Goal: Task Accomplishment & Management: Manage account settings

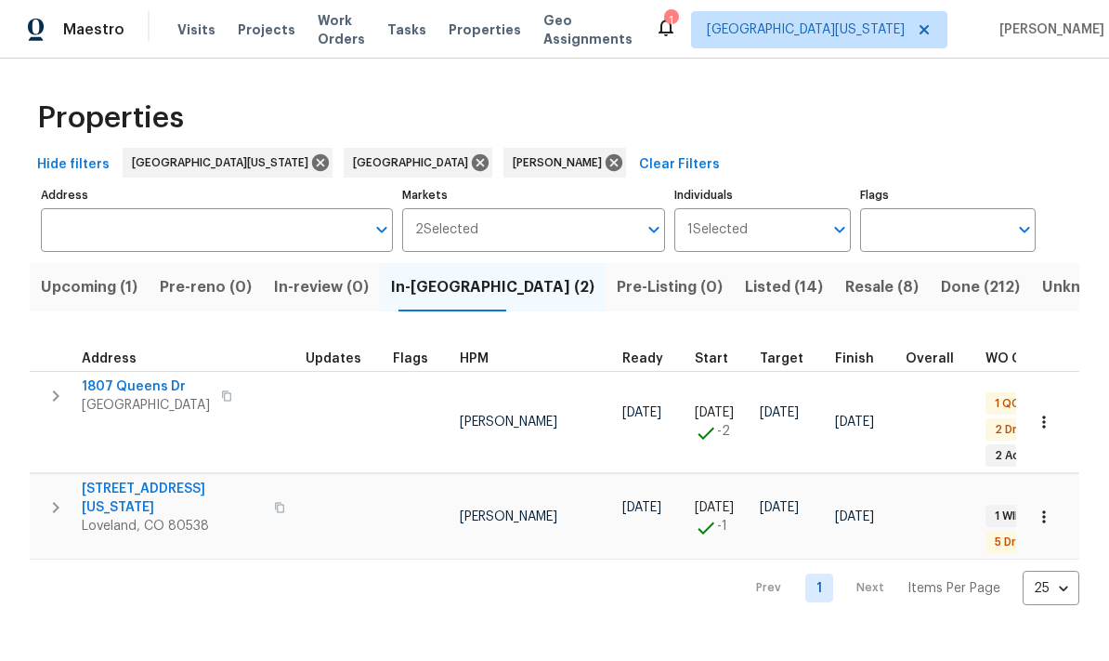
click at [845, 278] on span "Resale (8)" at bounding box center [881, 287] width 73 height 26
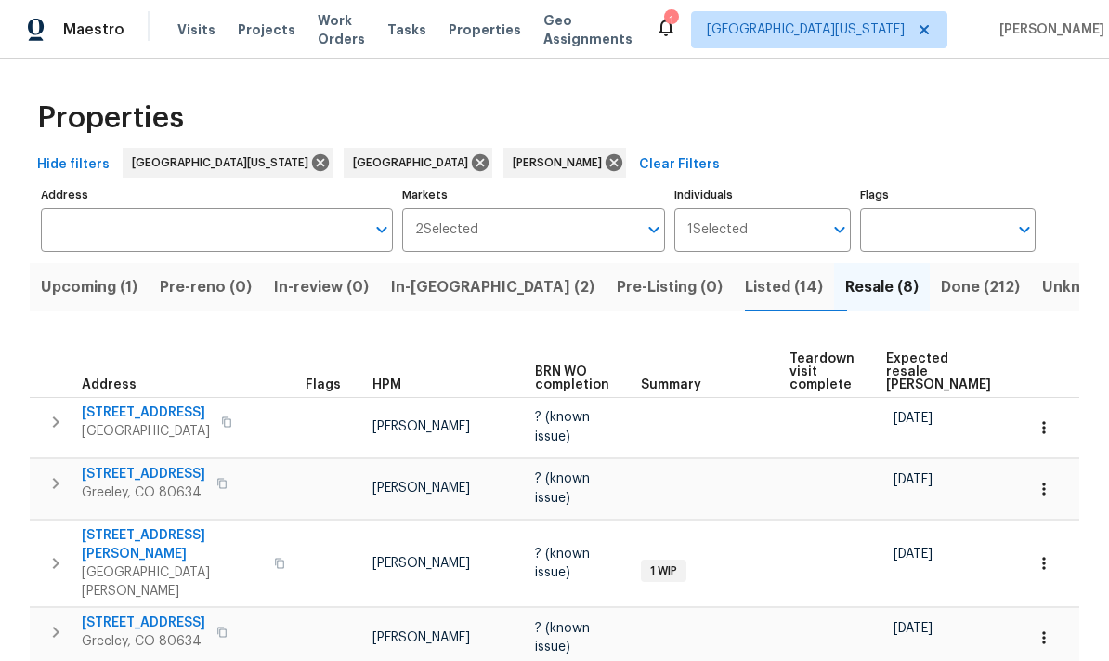
click at [913, 378] on span "Expected resale [PERSON_NAME]" at bounding box center [938, 371] width 105 height 39
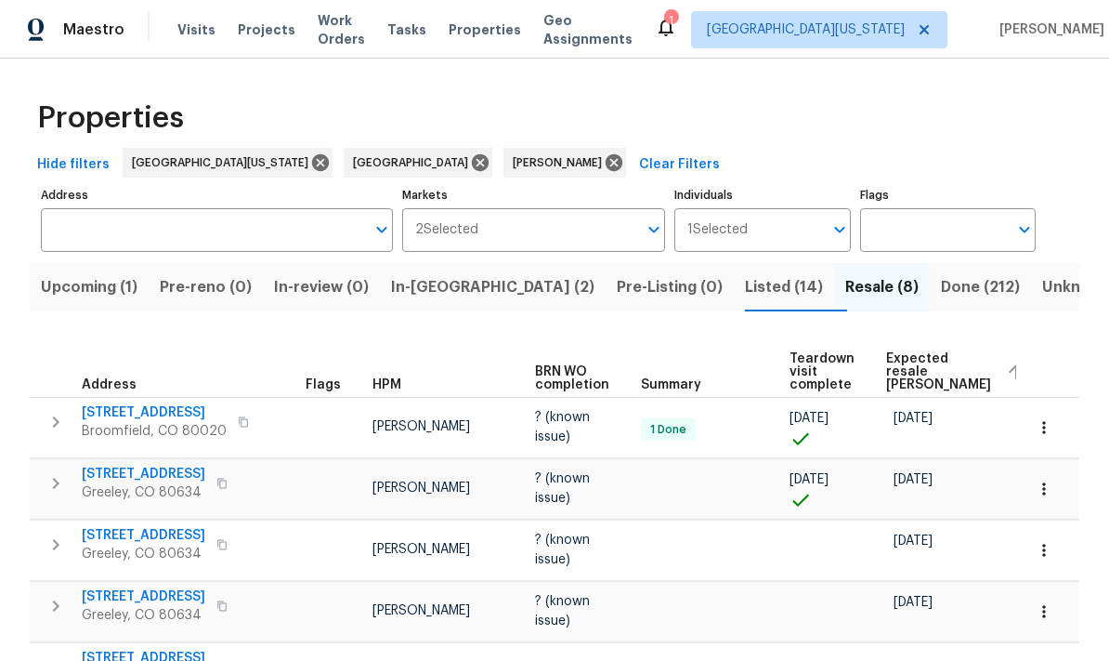
click at [674, 34] on icon at bounding box center [666, 28] width 15 height 19
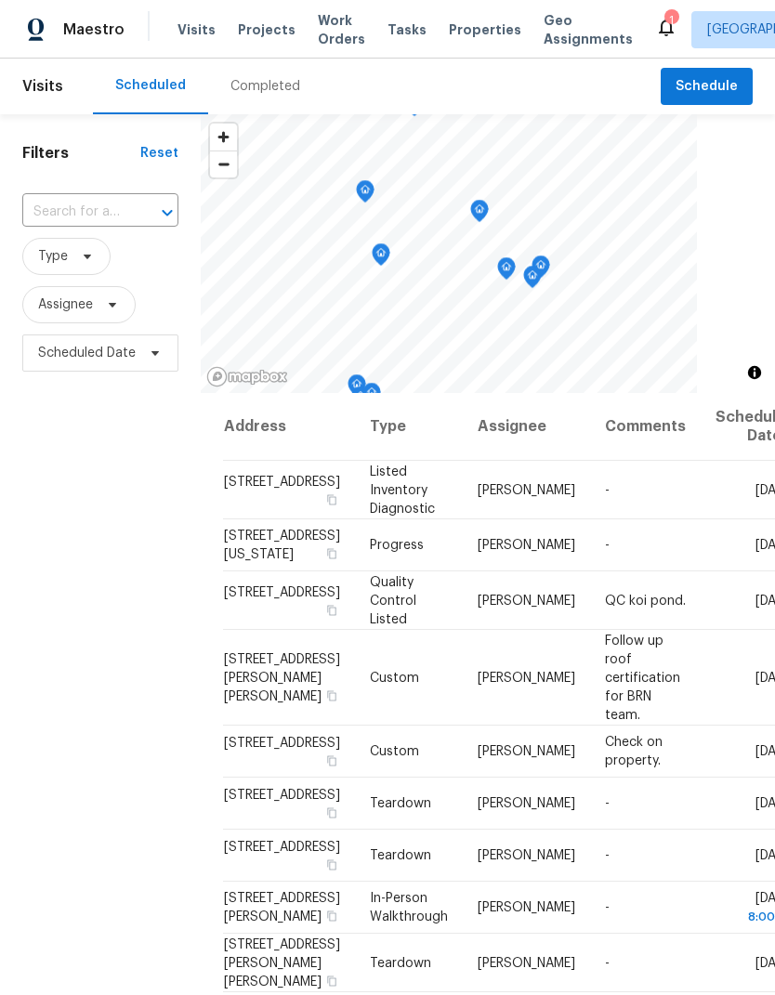
click at [0, 0] on icon at bounding box center [0, 0] width 0 height 0
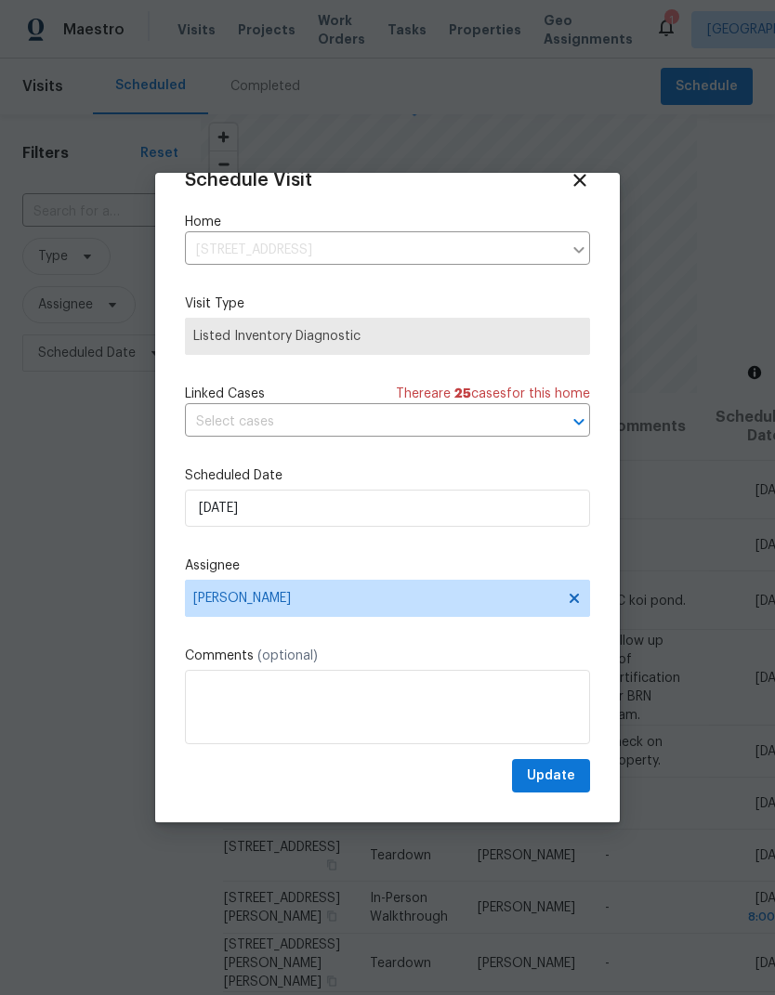
scroll to position [36, 0]
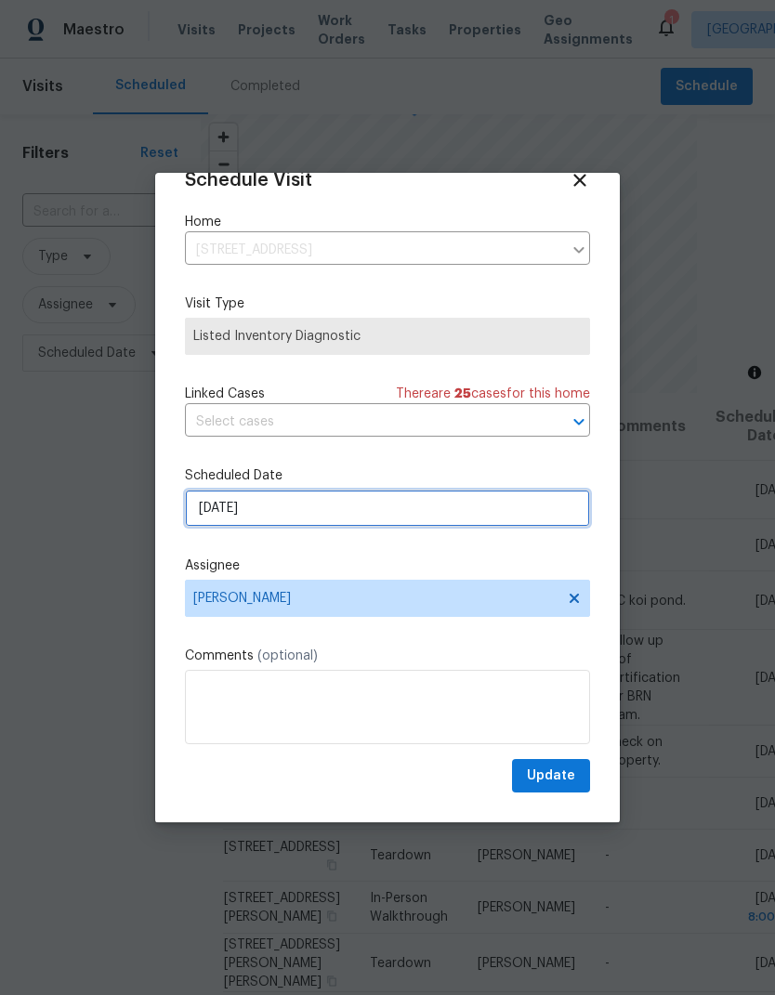
click at [563, 516] on input "10/8/2025" at bounding box center [387, 508] width 405 height 37
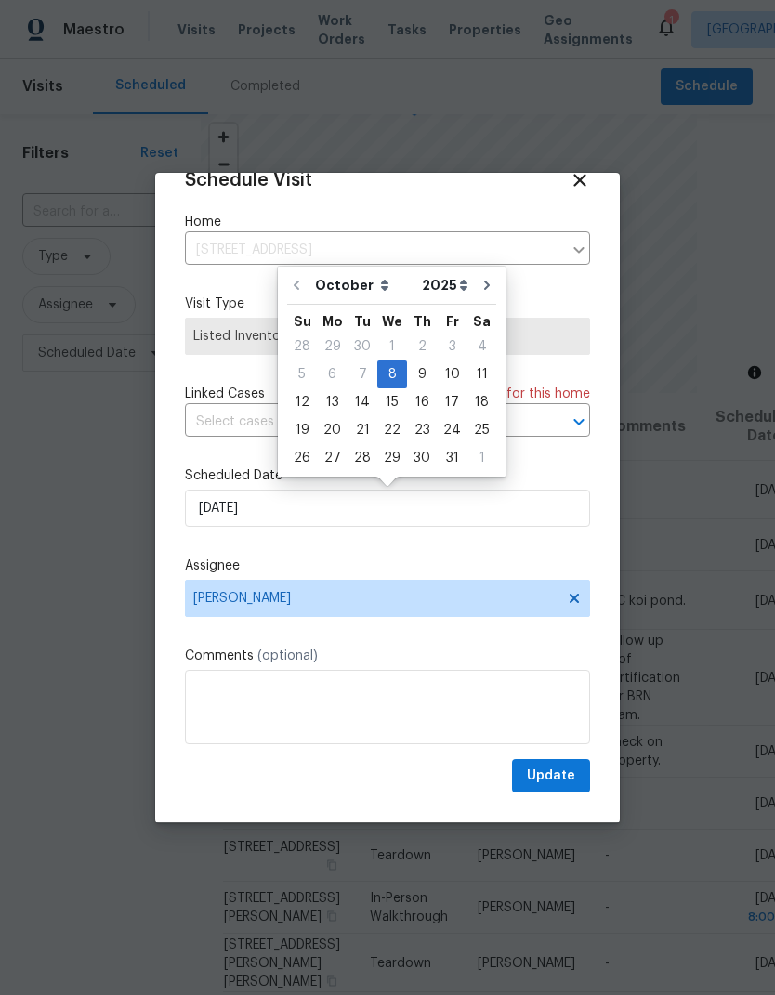
click at [464, 288] on select "2025 2026" at bounding box center [445, 285] width 56 height 28
click at [482, 288] on icon "Go to next month" at bounding box center [486, 285] width 15 height 15
type input "11/8/2025"
select select "10"
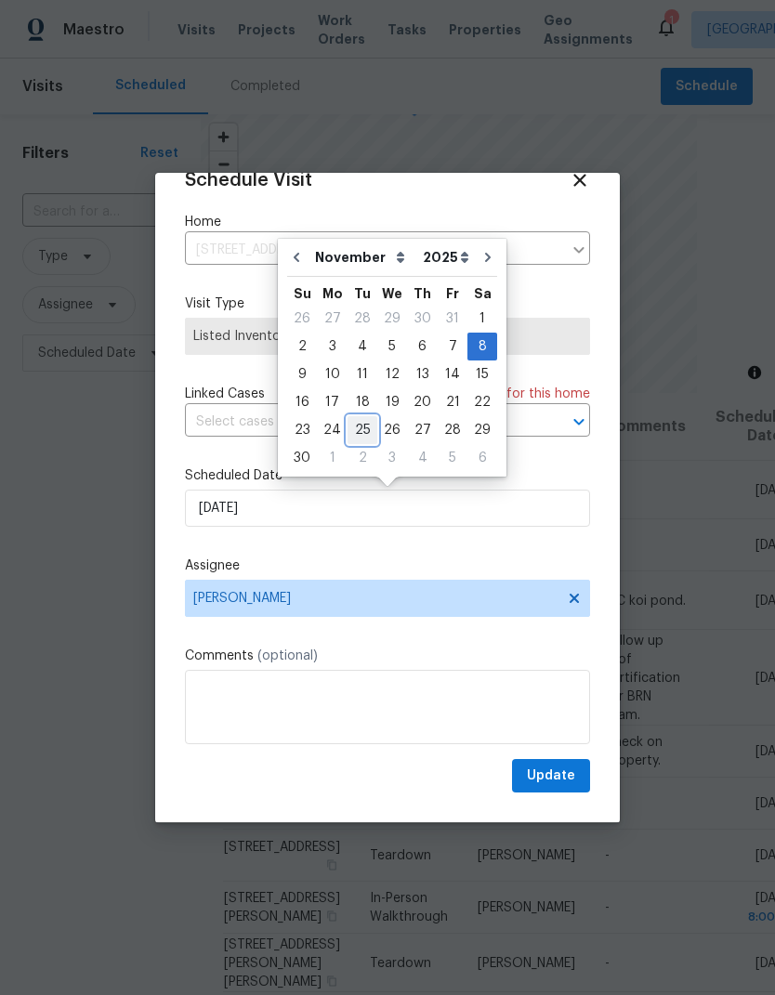
click at [365, 425] on div "25" at bounding box center [362, 430] width 30 height 26
type input "11/25/2025"
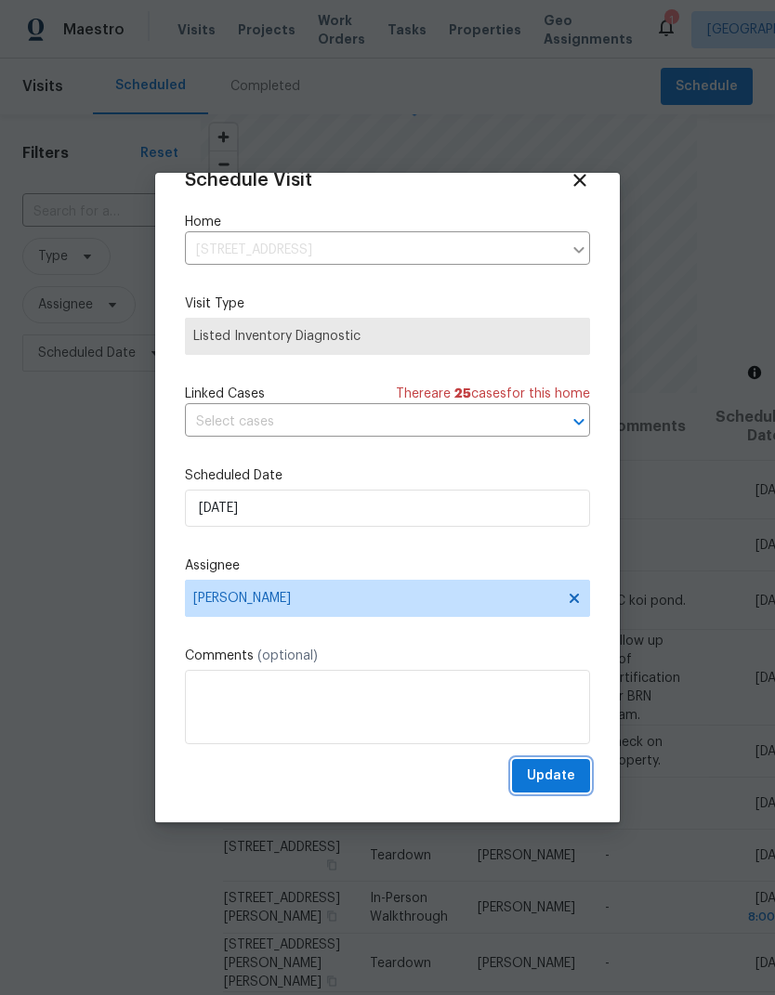
click at [563, 785] on span "Update" at bounding box center [551, 776] width 48 height 23
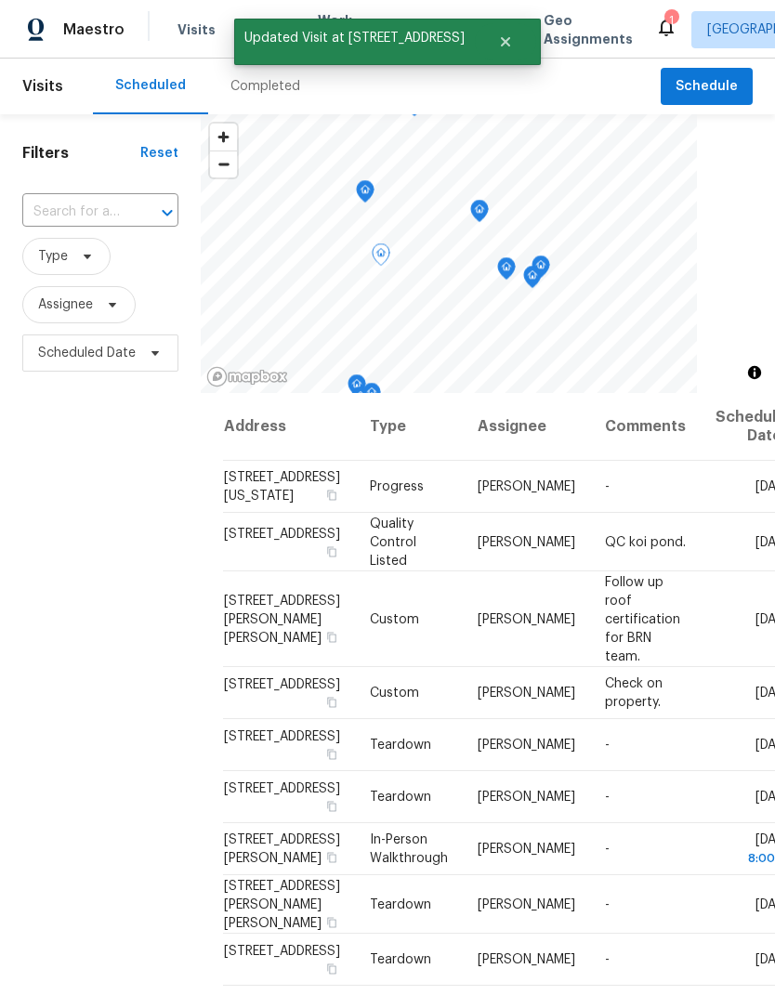
click at [0, 0] on icon at bounding box center [0, 0] width 0 height 0
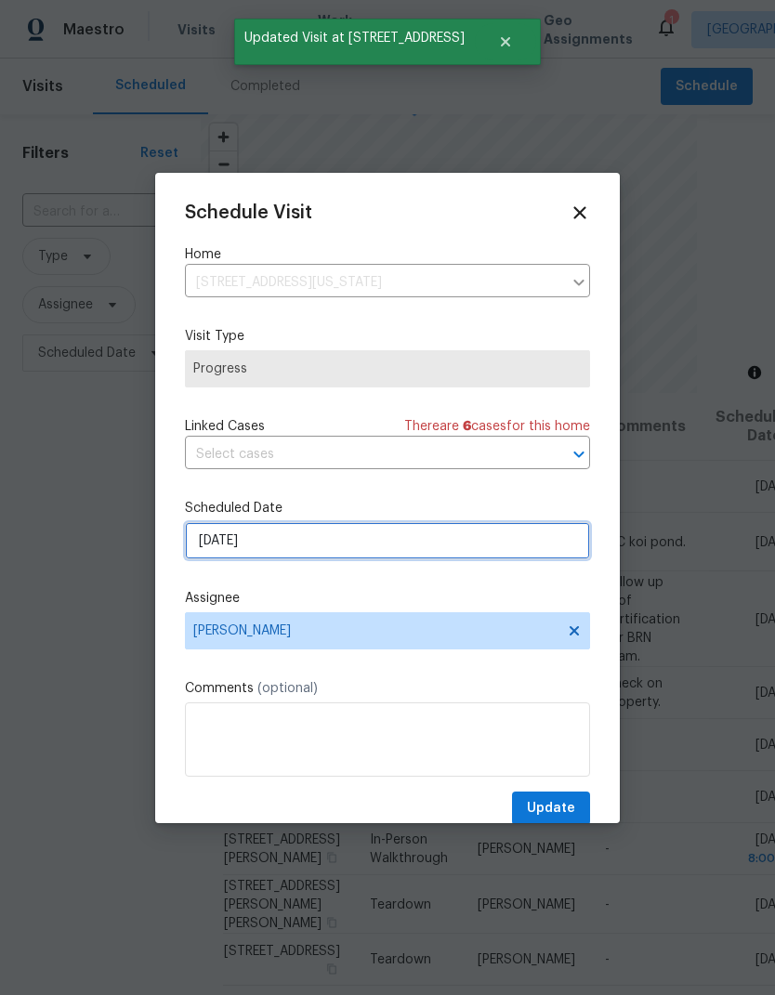
click at [205, 543] on input "10/8/2025" at bounding box center [387, 540] width 405 height 37
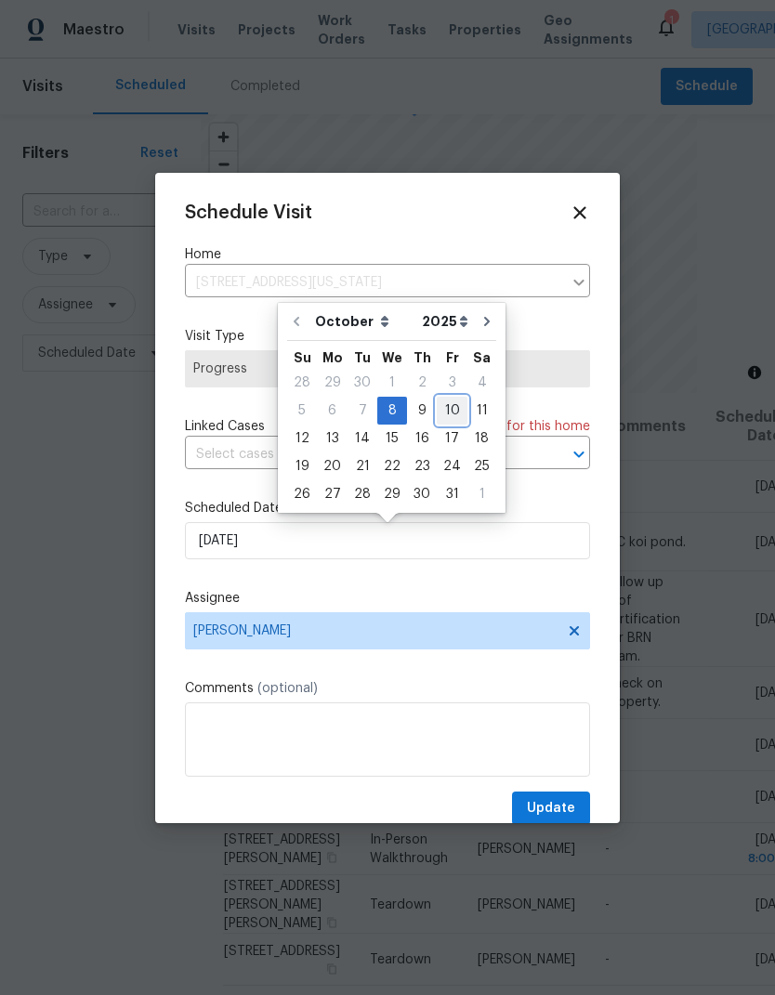
click at [442, 411] on div "10" at bounding box center [452, 411] width 31 height 26
type input "10/10/2025"
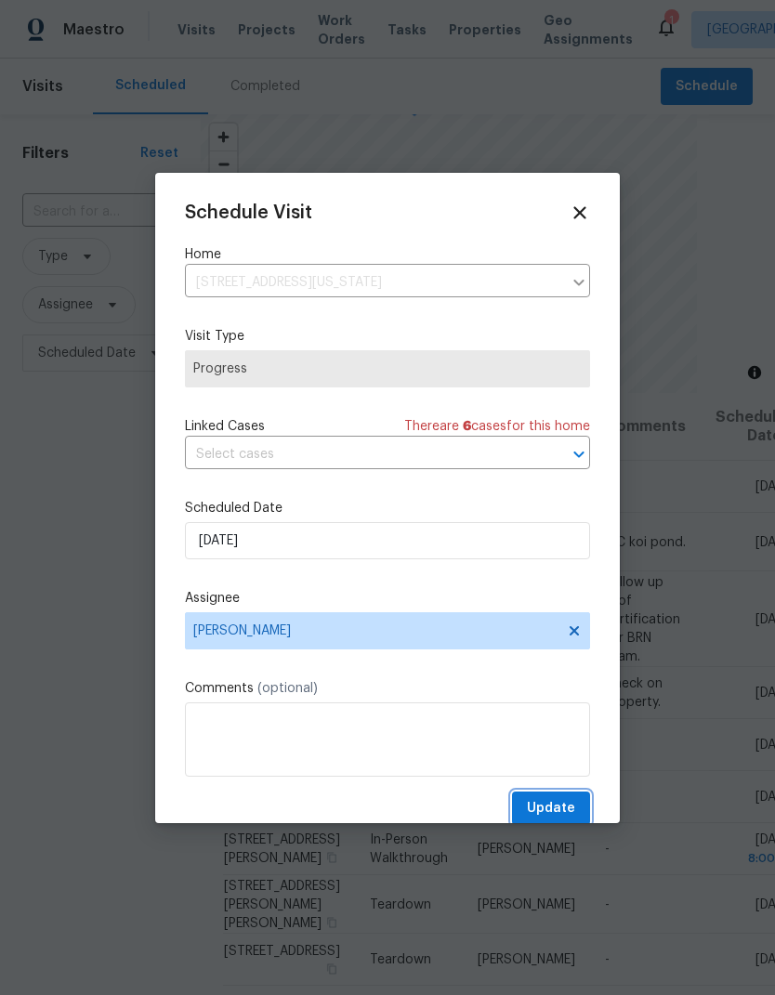
click at [549, 820] on span "Update" at bounding box center [551, 808] width 48 height 23
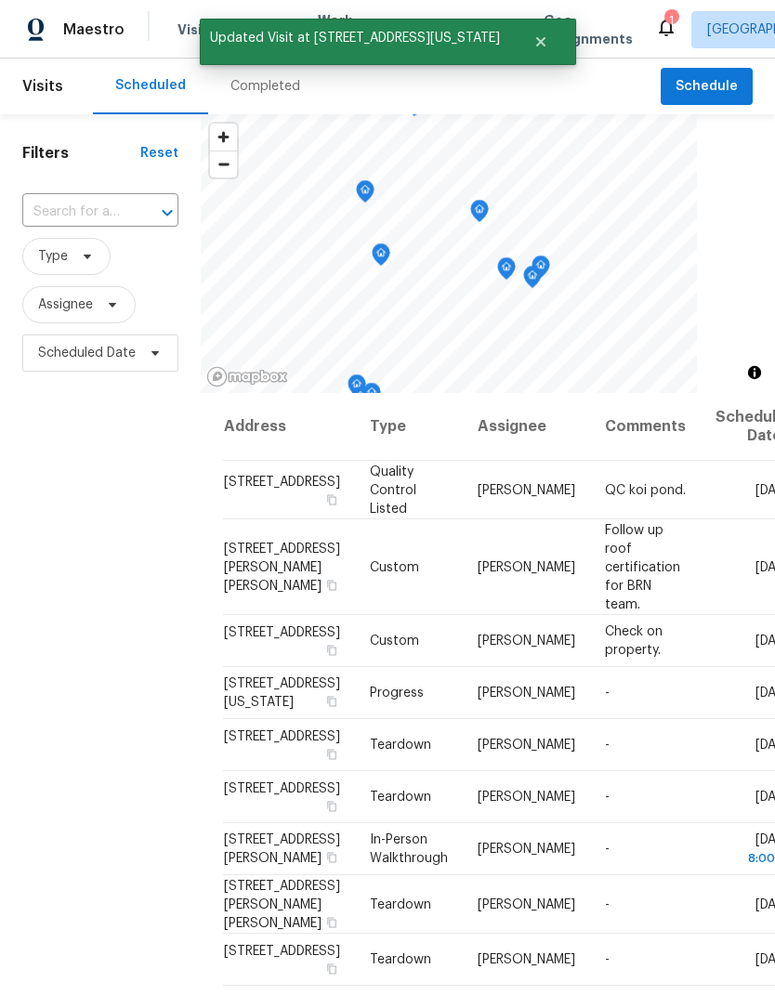
click at [71, 458] on div "Filters Reset ​ Type Assignee Scheduled Date" at bounding box center [100, 651] width 201 height 1075
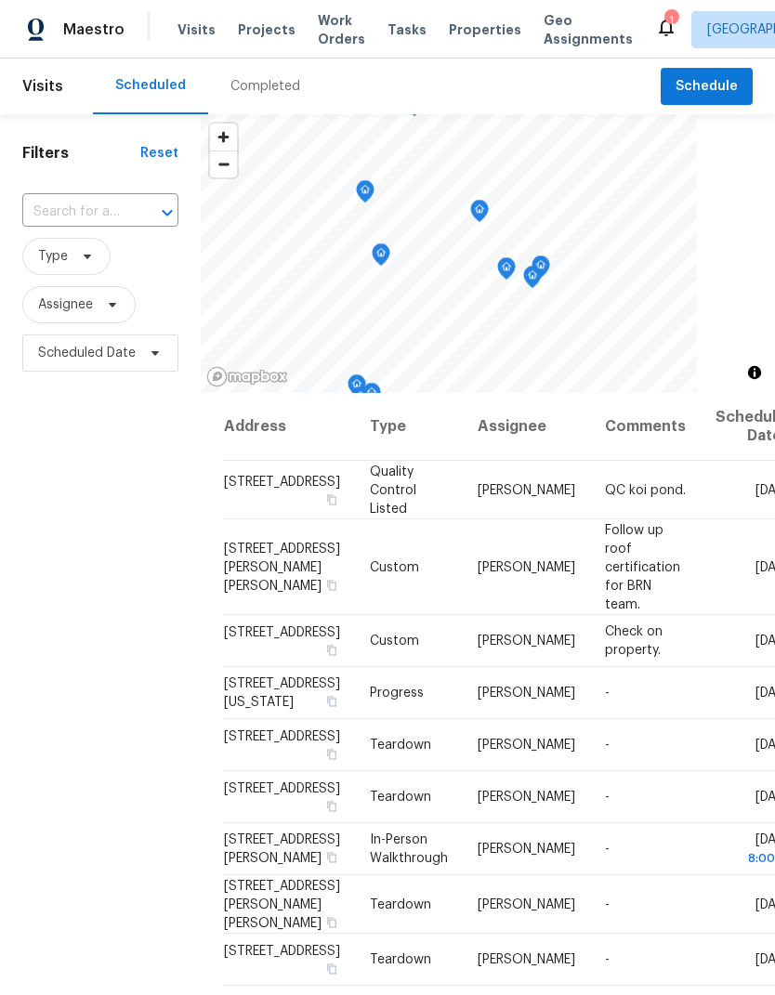
scroll to position [0, 0]
